Goal: Transaction & Acquisition: Purchase product/service

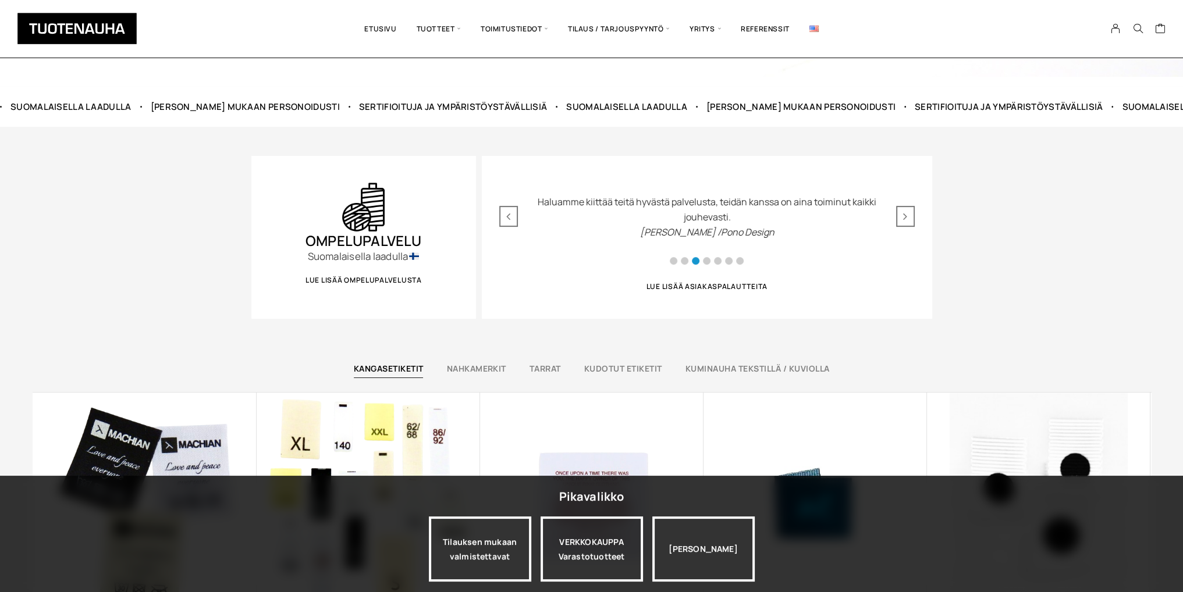
scroll to position [476, 0]
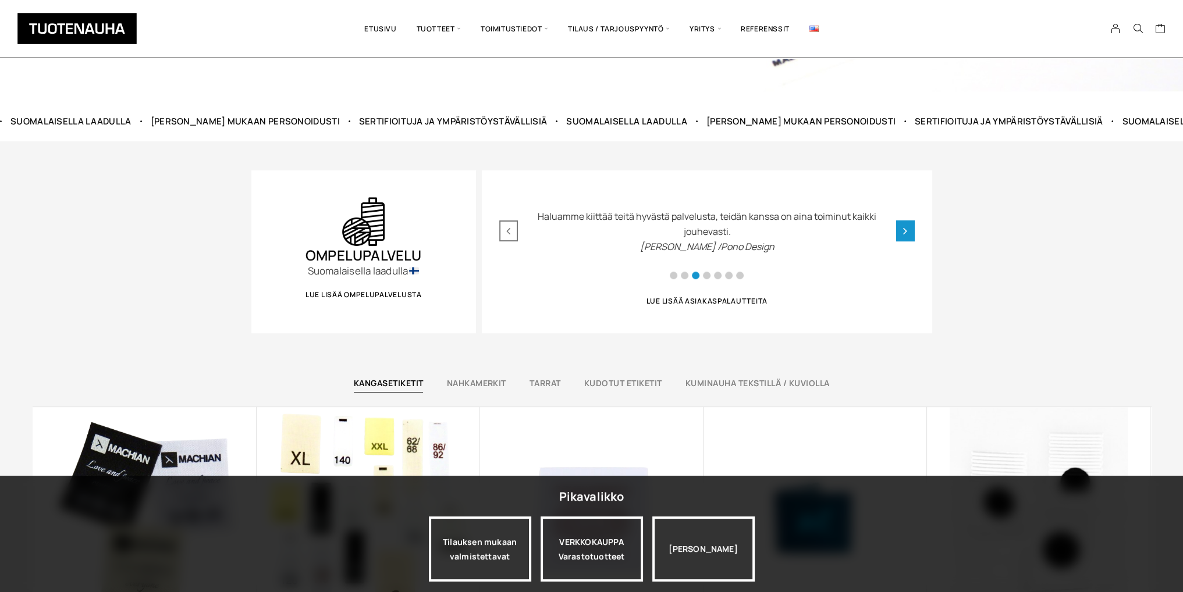
click at [901, 229] on div "Next slide" at bounding box center [905, 230] width 19 height 21
click at [901, 230] on div "Next slide" at bounding box center [905, 230] width 19 height 21
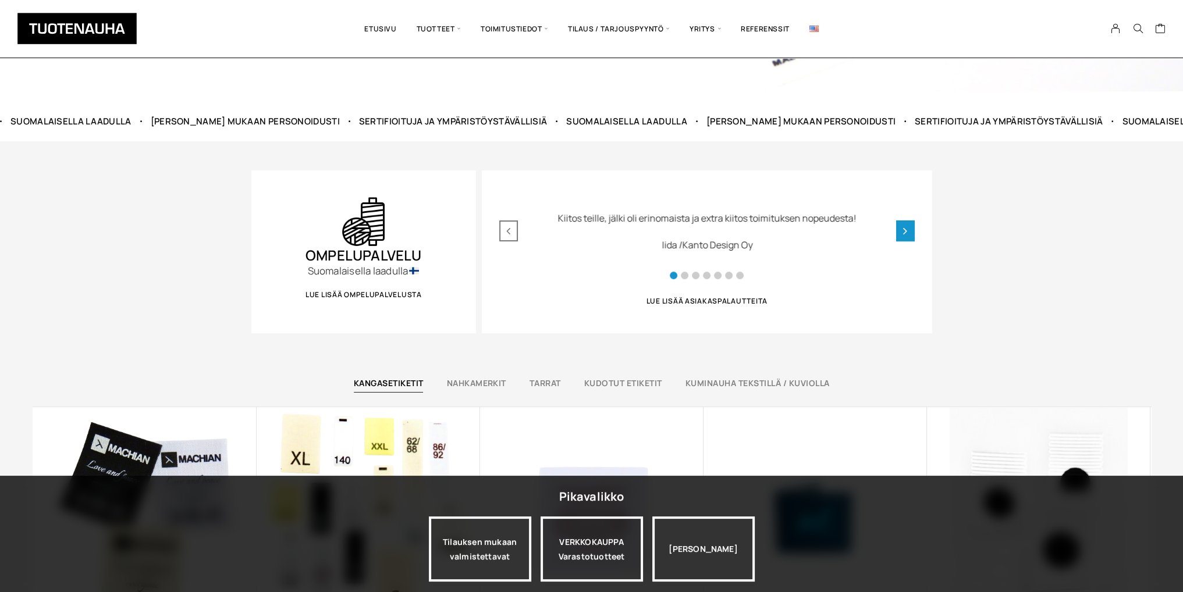
click at [901, 230] on div "Next slide" at bounding box center [905, 230] width 19 height 21
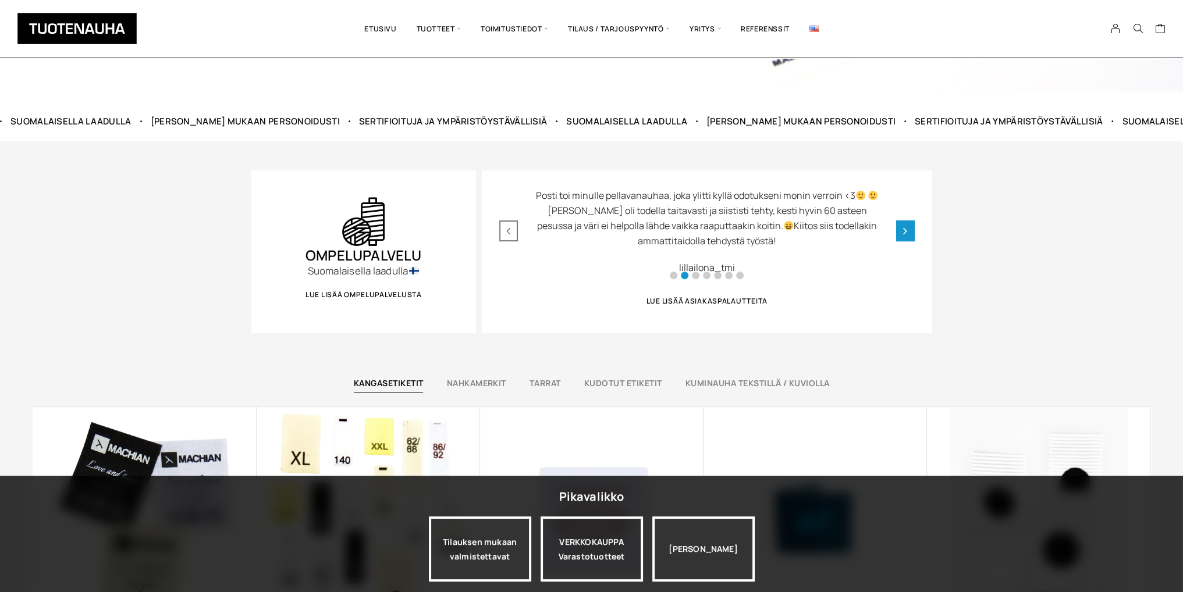
click at [901, 230] on div "Next slide" at bounding box center [905, 230] width 19 height 21
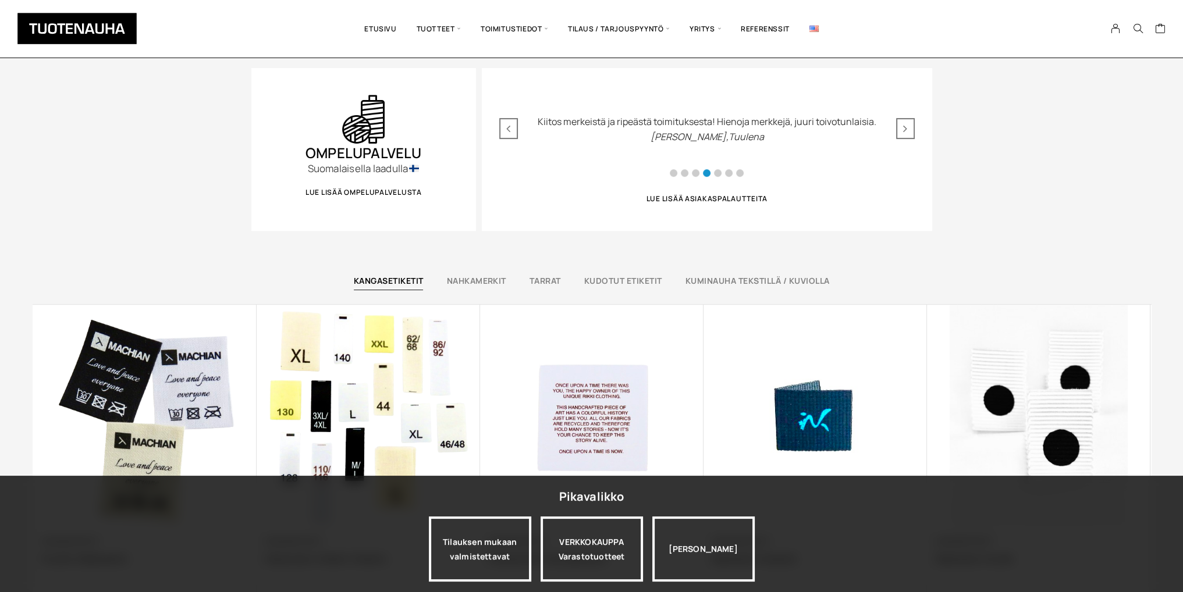
scroll to position [0, 0]
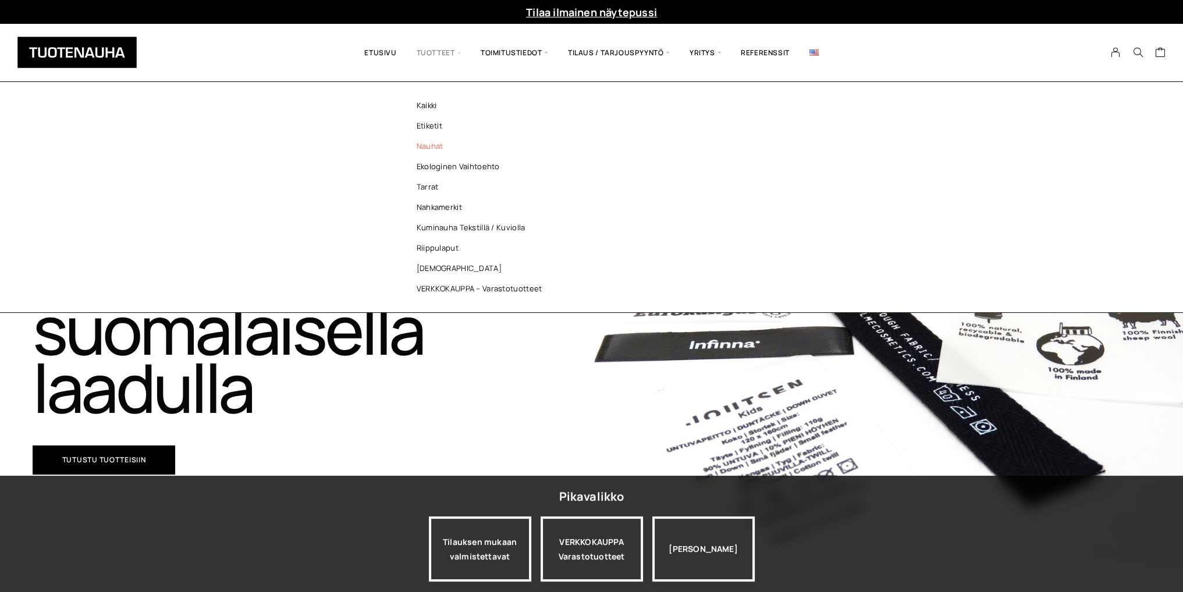
click at [425, 146] on link "Nauhat" at bounding box center [482, 146] width 169 height 20
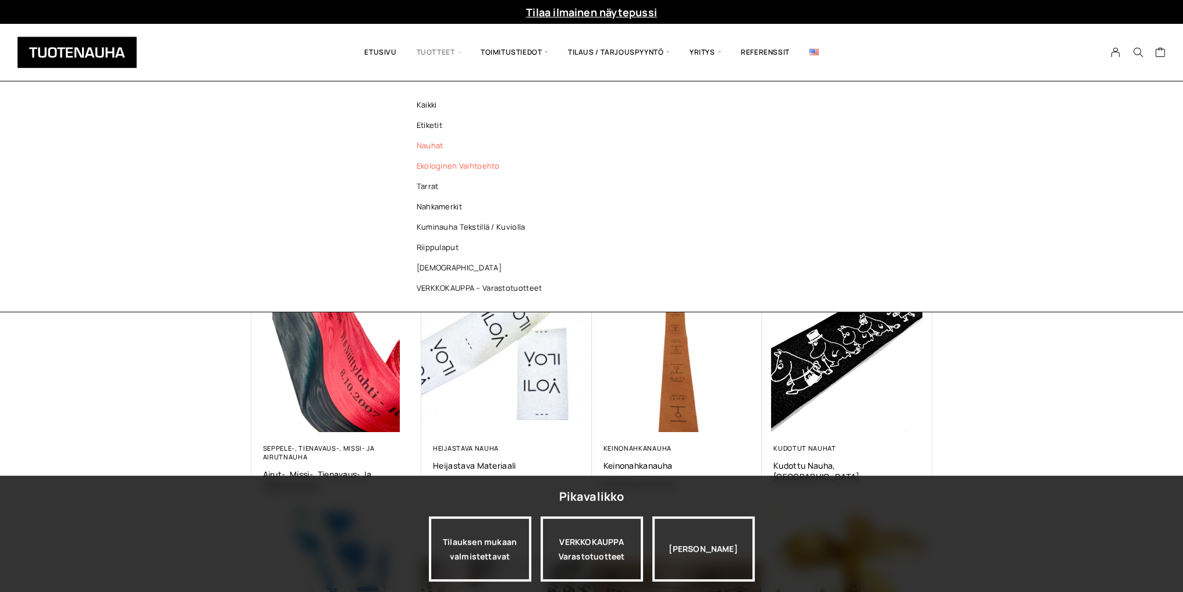
click at [429, 165] on link "Ekologinen vaihtoehto" at bounding box center [482, 166] width 169 height 20
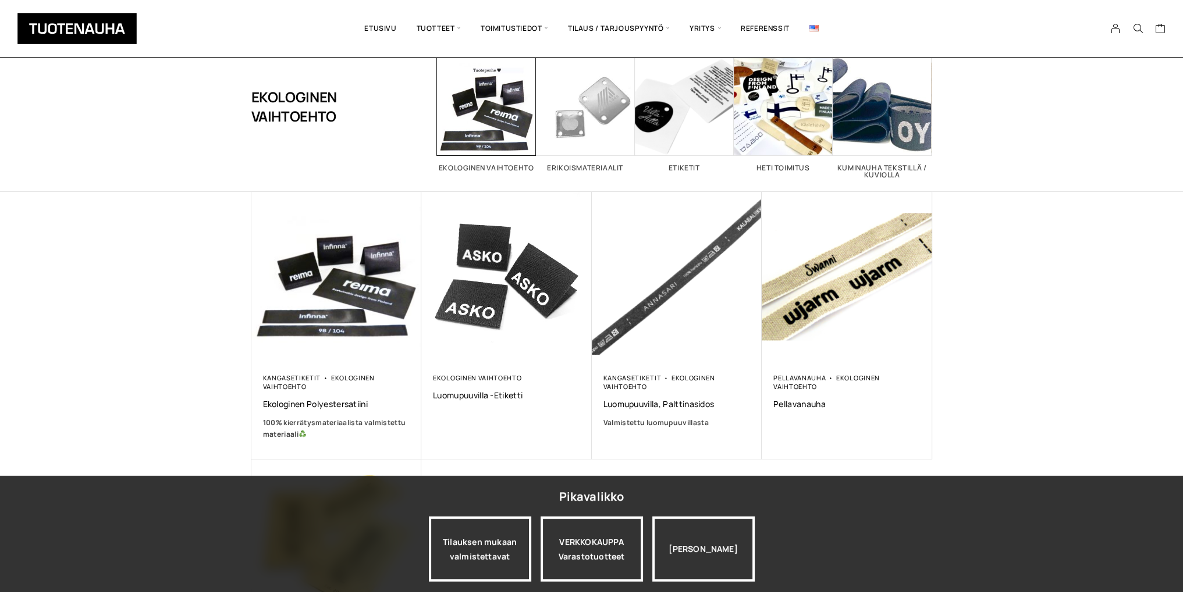
scroll to position [61, 0]
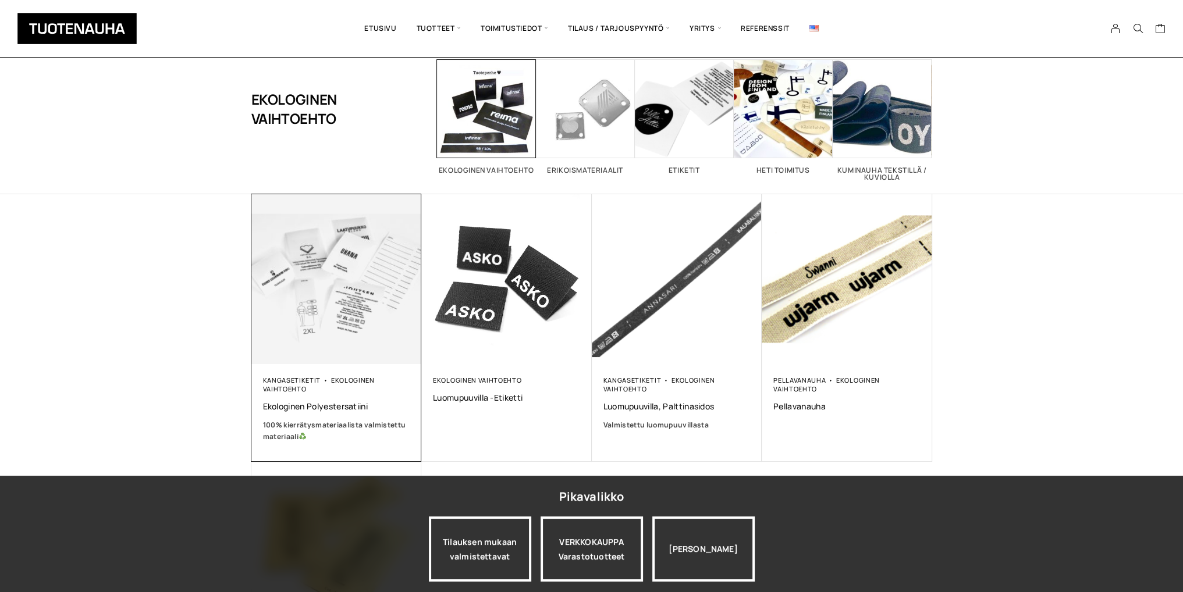
click at [328, 321] on img at bounding box center [336, 279] width 179 height 179
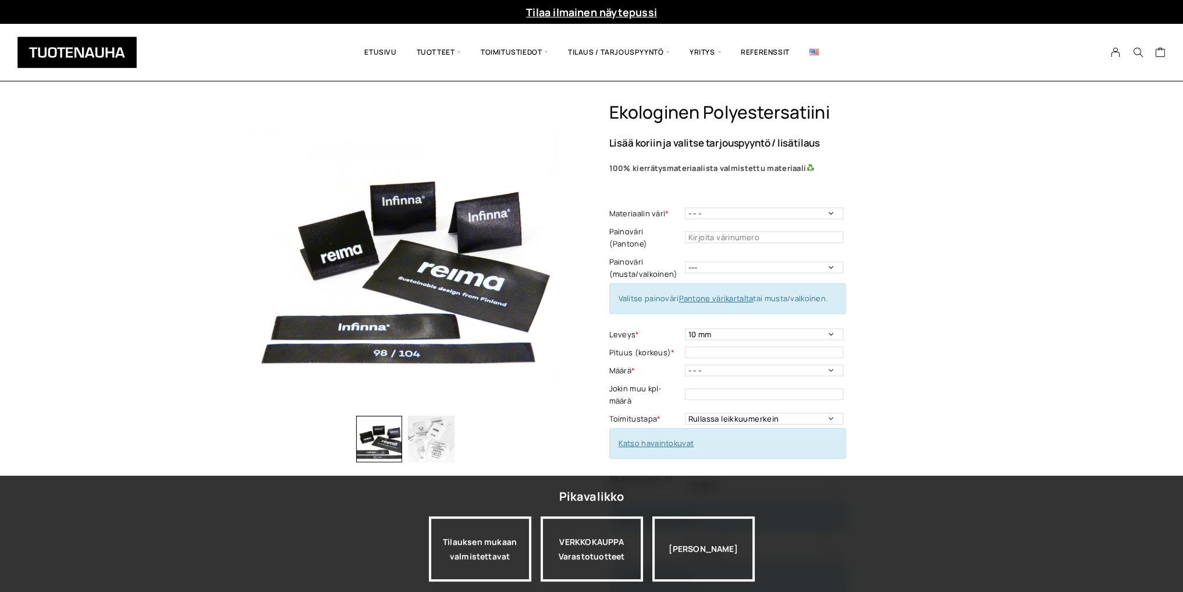
click at [813, 52] on img at bounding box center [813, 52] width 9 height 6
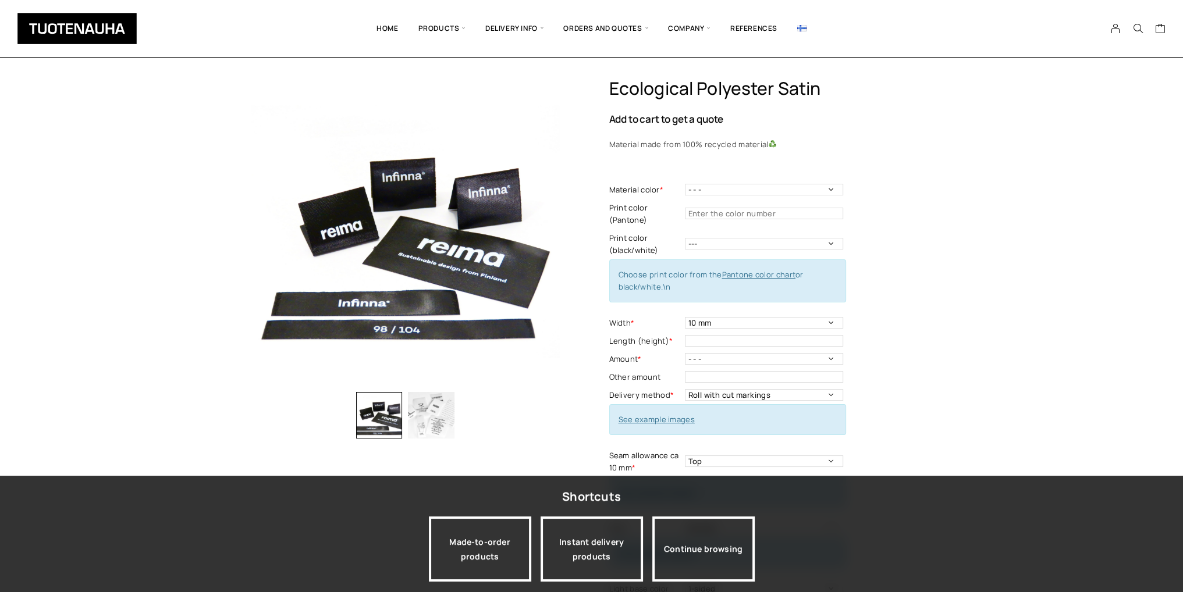
click at [801, 31] on img at bounding box center [801, 28] width 9 height 6
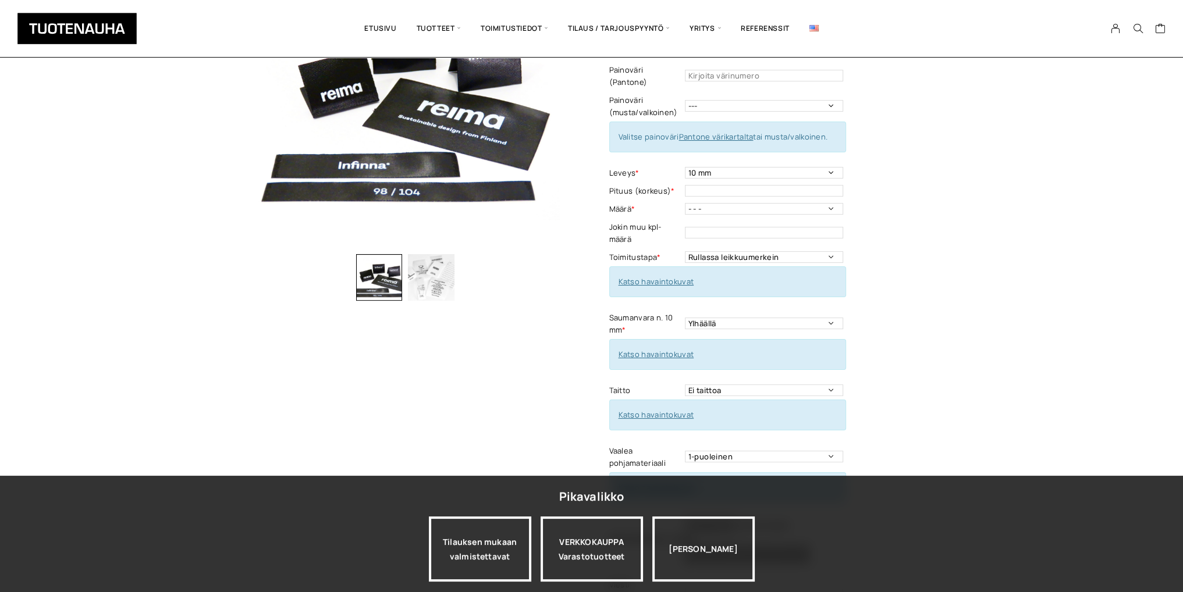
scroll to position [161, 0]
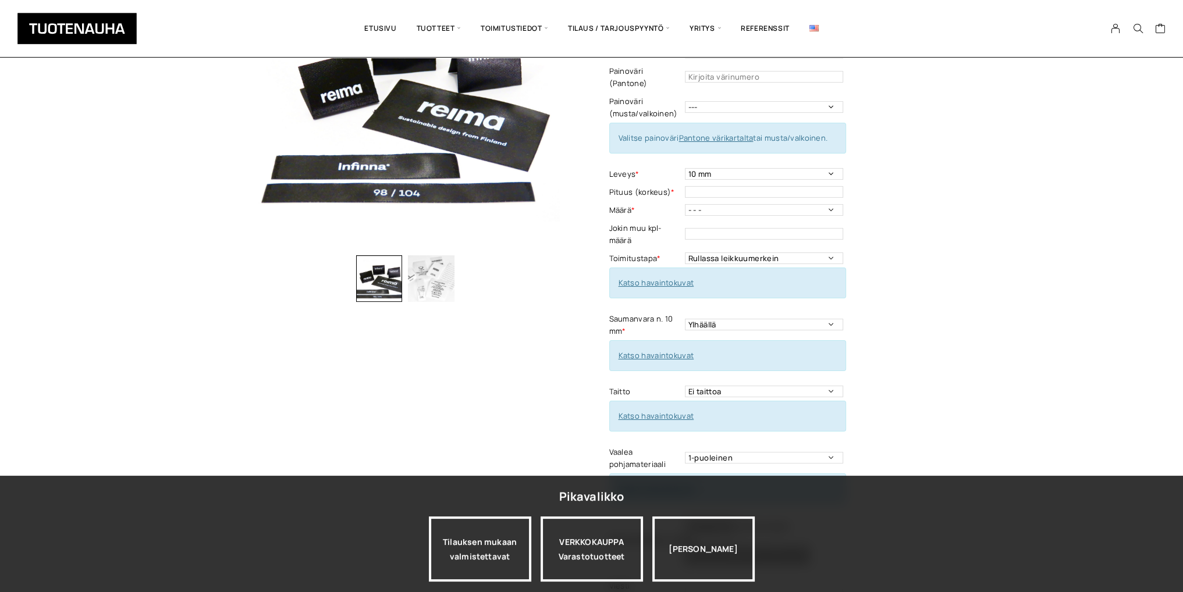
click at [423, 291] on img "button" at bounding box center [431, 278] width 47 height 47
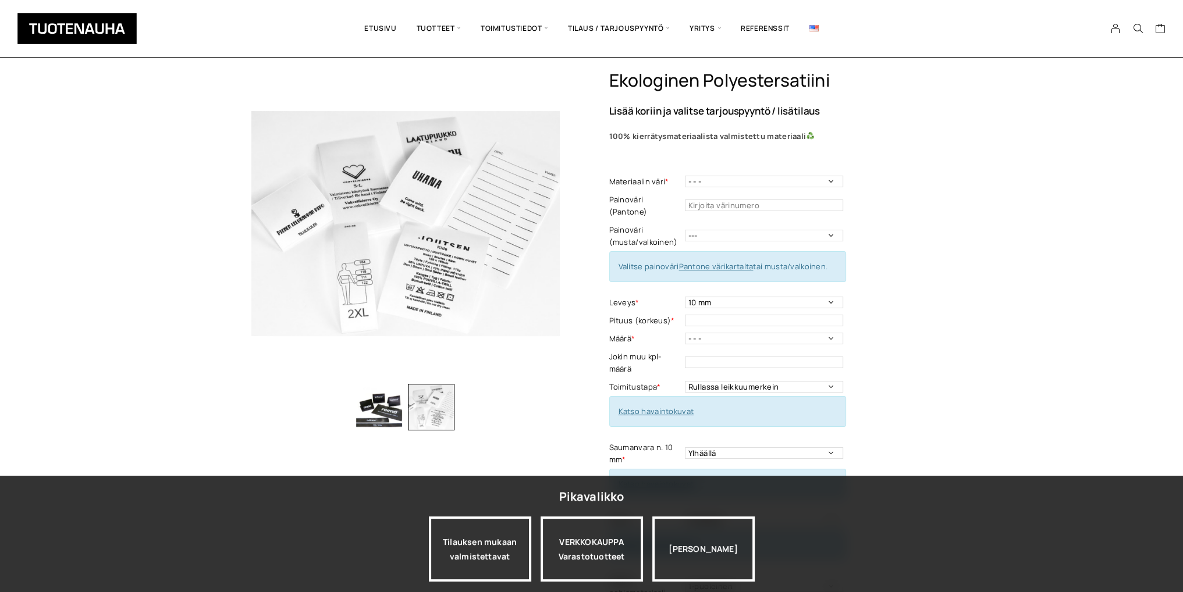
scroll to position [31, 0]
click at [826, 181] on select "- - - Valkoinen Musta" at bounding box center [764, 183] width 158 height 12
select select "Valkoinen"
click at [685, 177] on select "- - - Valkoinen Musta" at bounding box center [764, 183] width 158 height 12
click at [782, 205] on input "text" at bounding box center [764, 207] width 158 height 12
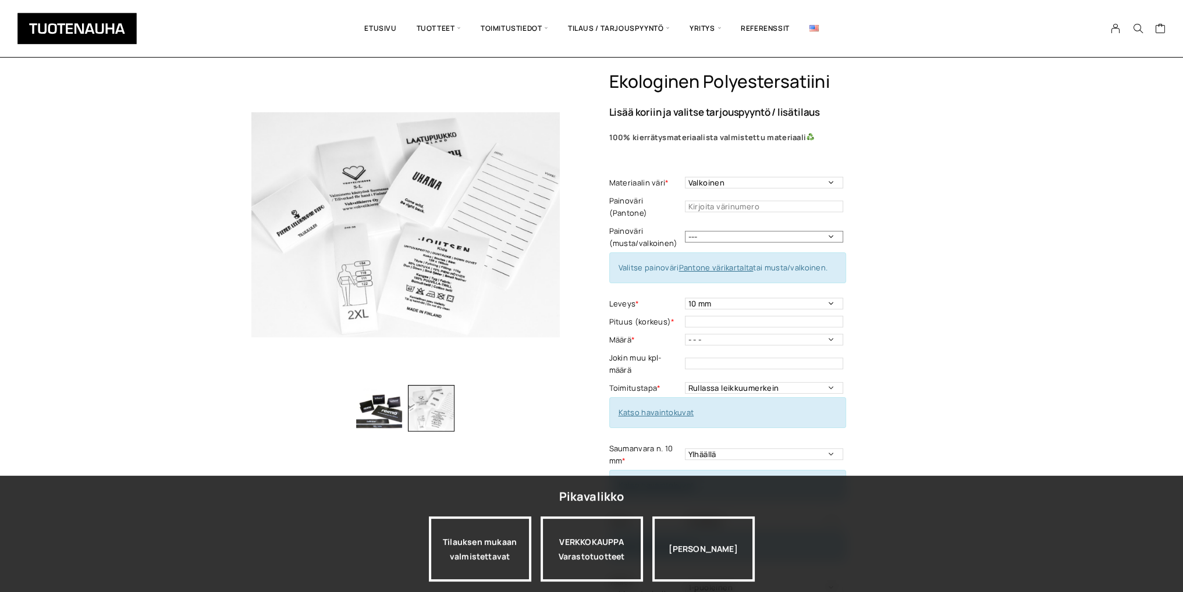
click at [829, 231] on select "--- Musta Valkoinen" at bounding box center [764, 237] width 158 height 12
select select "musta"
click at [685, 231] on select "--- Musta Valkoinen" at bounding box center [764, 237] width 158 height 12
click at [831, 298] on select "10 mm 15 mm 20 mm 25 mm 30 mm 35 mm 40 mm 45 mm 50 mm 55 mm 60 mm 65 mm 70 mm" at bounding box center [764, 304] width 158 height 12
select select "40 mm"
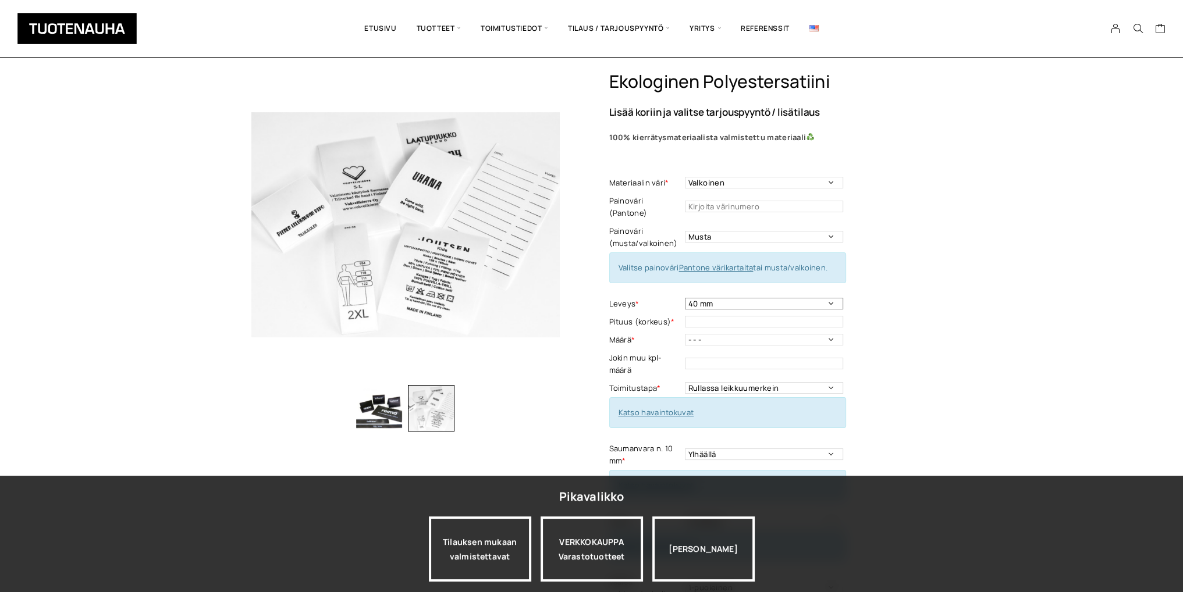
click at [685, 298] on select "10 mm 15 mm 20 mm 25 mm 30 mm 35 mm 40 mm 45 mm 50 mm 55 mm 60 mm 65 mm 70 mm" at bounding box center [764, 304] width 158 height 12
click at [829, 316] on input "text" at bounding box center [764, 322] width 158 height 12
click at [826, 334] on select "- - - 250kpl 500 kpl 1000 kpl 1500 kpl 2000 kpl 2500 kpl 3000 kpl 3500 kpl 4000…" at bounding box center [764, 340] width 158 height 12
click at [726, 334] on select "- - - 250kpl 500 kpl 1000 kpl 1500 kpl 2000 kpl 2500 kpl 3000 kpl 3500 kpl 4000…" at bounding box center [764, 340] width 158 height 12
click at [725, 358] on input "text" at bounding box center [764, 364] width 158 height 12
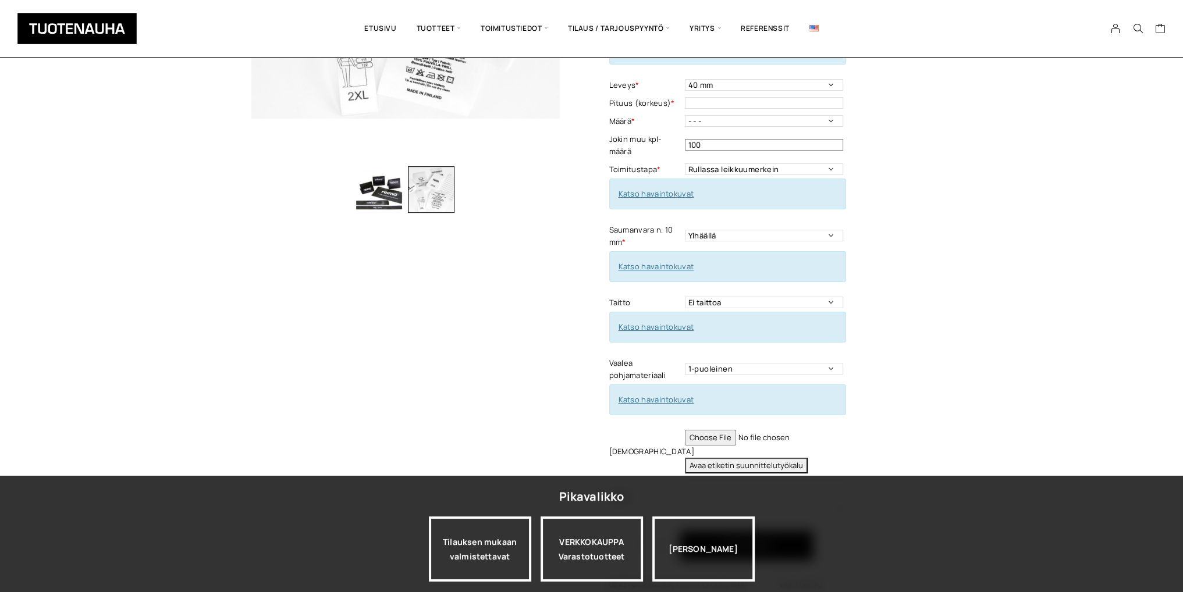
scroll to position [251, 0]
type input "100"
click at [831, 295] on select "Ei taittoa Päästätaitto Päistätaitto Keskitaitto,minimi koko 15 x 40 mm Hiippat…" at bounding box center [764, 301] width 158 height 12
select select "Keskitaitto, minimi koko 15 x 40 mm"
click at [685, 295] on select "Ei taittoa Päästätaitto Päistätaitto Keskitaitto,minimi koko 15 x 40 mm Hiippat…" at bounding box center [764, 301] width 158 height 12
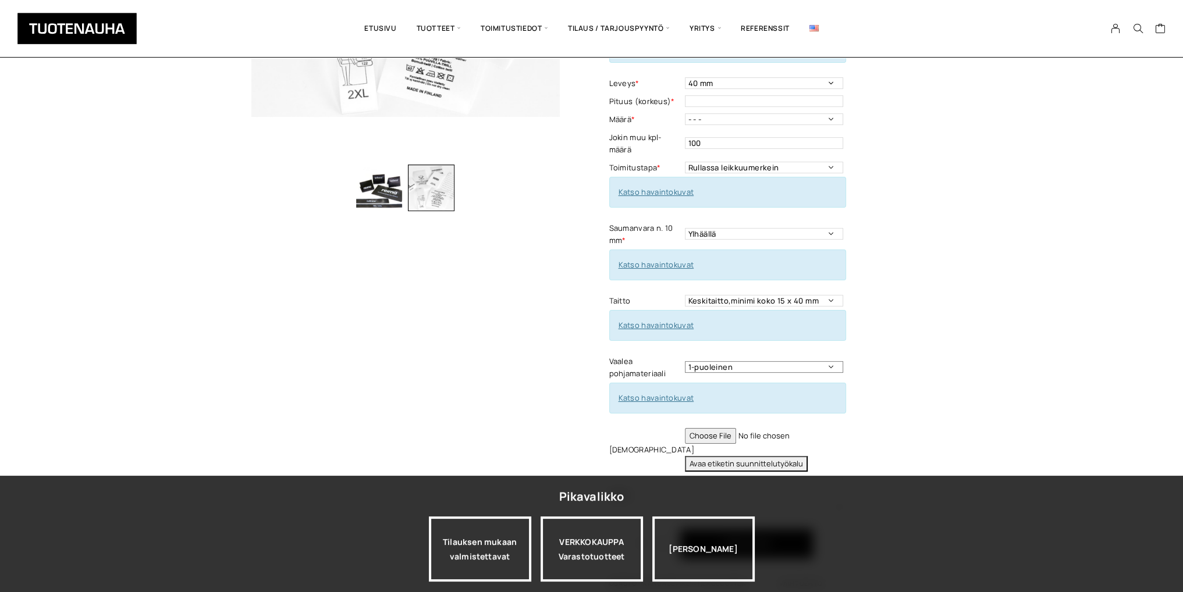
click at [829, 361] on select "1-puoleinen 2-puoleinen" at bounding box center [764, 367] width 158 height 12
click at [902, 349] on div "Ekologinen polyestersatiini Lisää koriin ja valitse tarjouspyyntö / lisätilaus …" at bounding box center [770, 224] width 323 height 747
click at [651, 393] on link "Katso havaintokuvat" at bounding box center [656, 398] width 76 height 10
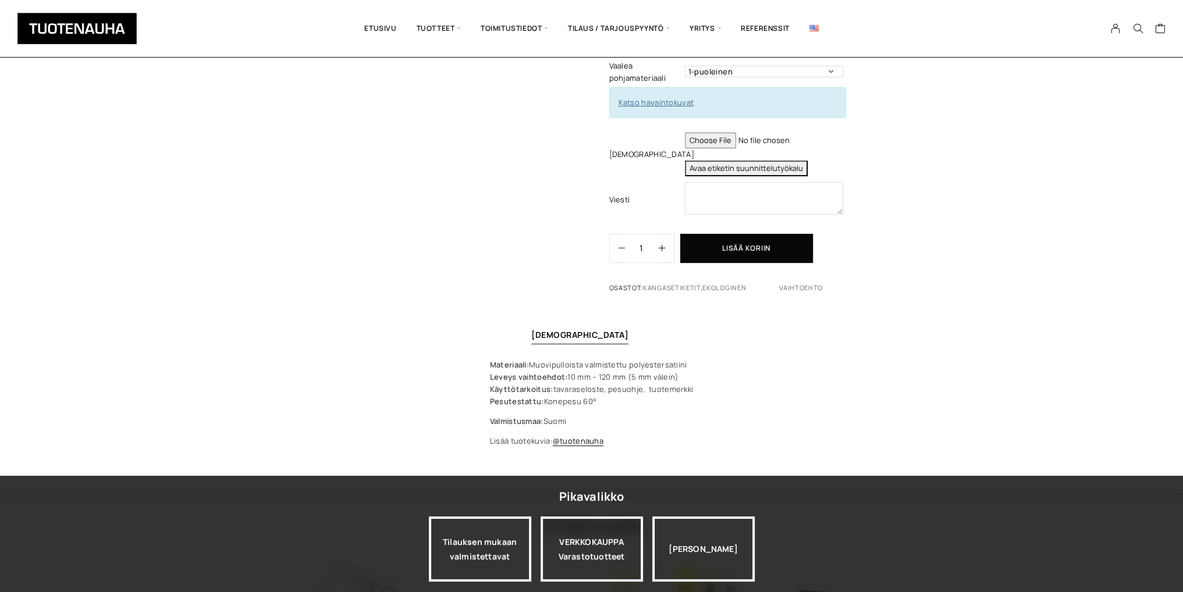
scroll to position [548, 0]
click at [782, 159] on button "Avaa etiketin suunnittelutyökalu" at bounding box center [746, 167] width 123 height 16
